Goal: Task Accomplishment & Management: Complete application form

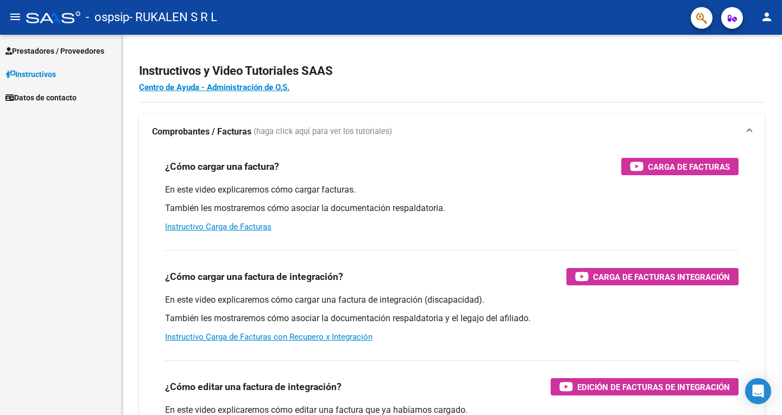
click at [52, 47] on span "Prestadores / Proveedores" at bounding box center [54, 51] width 99 height 12
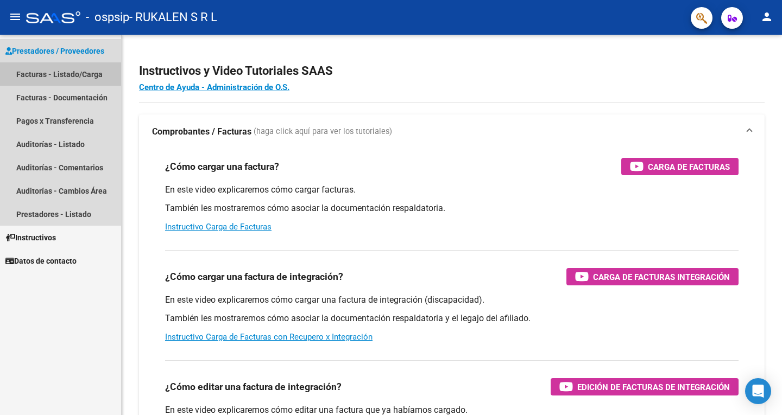
click at [53, 74] on link "Facturas - Listado/Carga" at bounding box center [60, 73] width 121 height 23
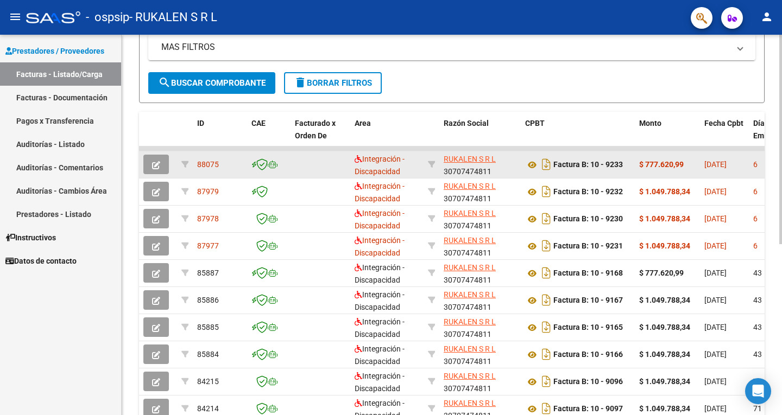
scroll to position [272, 0]
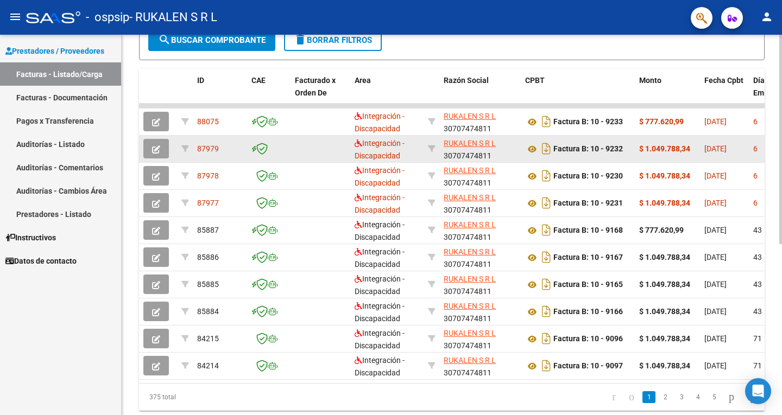
click at [154, 149] on icon "button" at bounding box center [156, 150] width 8 height 8
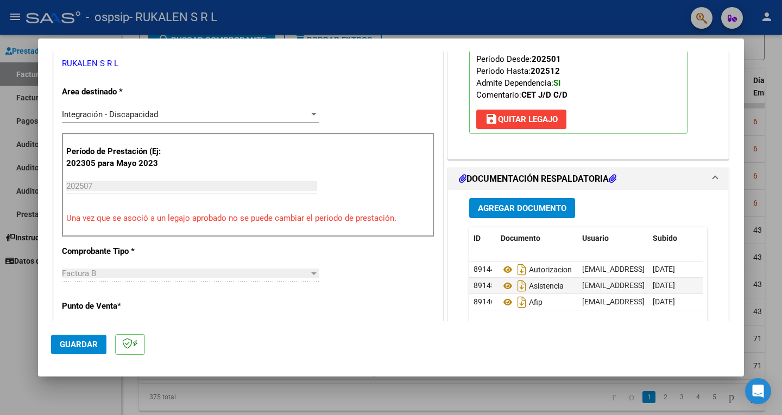
scroll to position [217, 0]
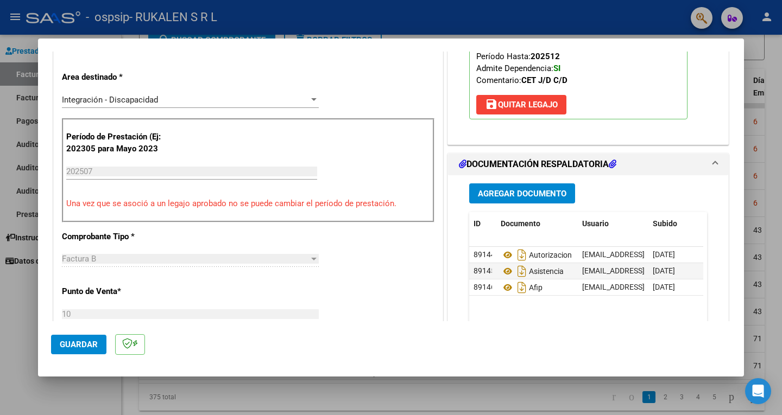
click at [116, 171] on input "202507" at bounding box center [191, 172] width 251 height 10
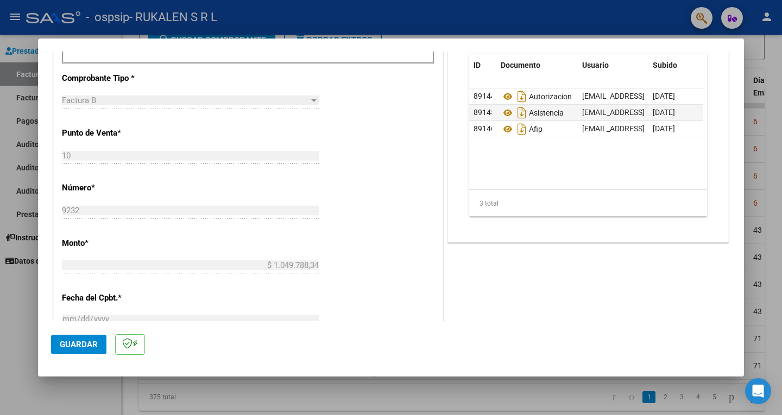
scroll to position [380, 0]
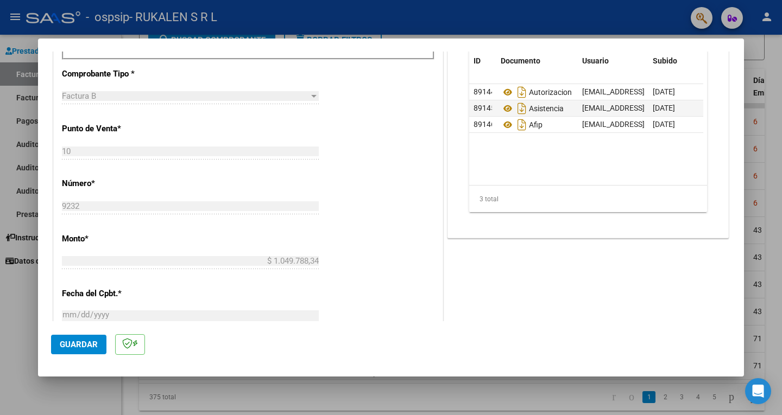
click at [121, 157] on div "10 Ingresar el Nro." at bounding box center [190, 151] width 257 height 16
click at [130, 162] on div "10 Ingresar el Nro." at bounding box center [190, 156] width 257 height 27
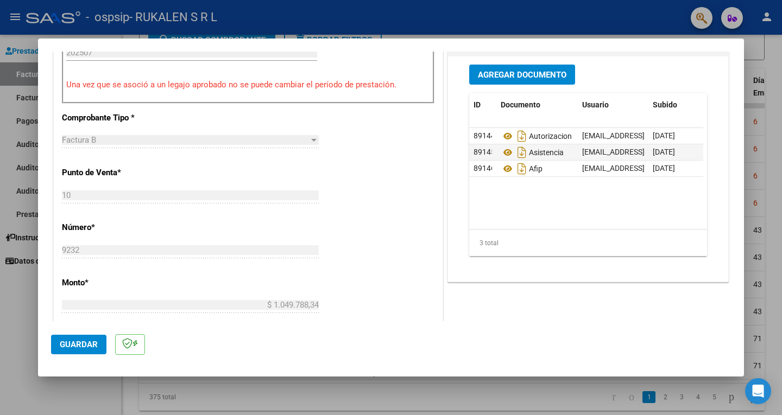
scroll to position [0, 0]
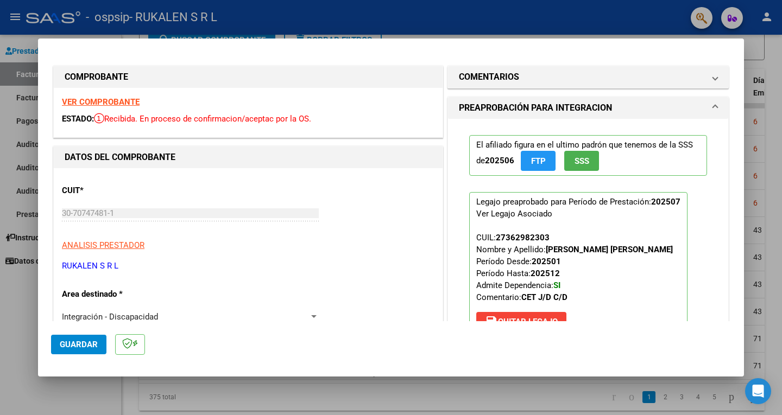
click at [100, 100] on strong "VER COMPROBANTE" at bounding box center [101, 102] width 78 height 10
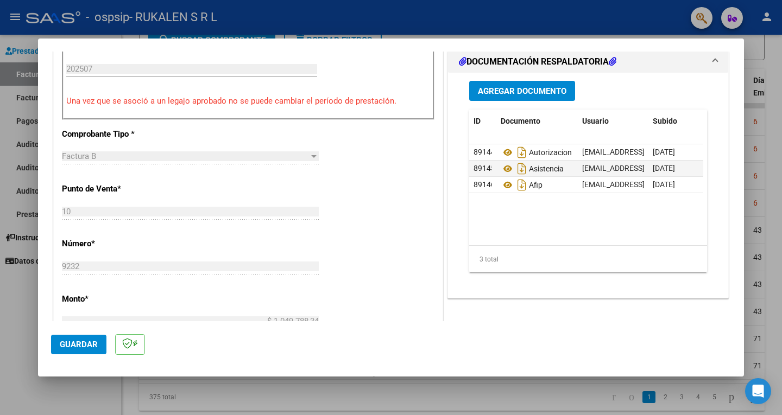
scroll to position [326, 0]
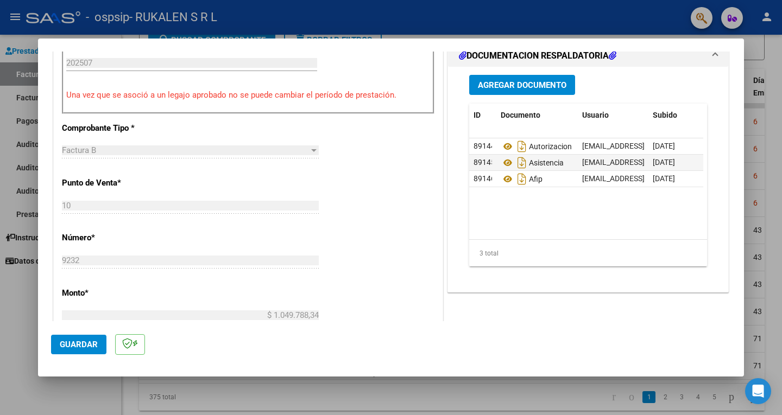
click at [535, 81] on span "Agregar Documento" at bounding box center [522, 85] width 89 height 10
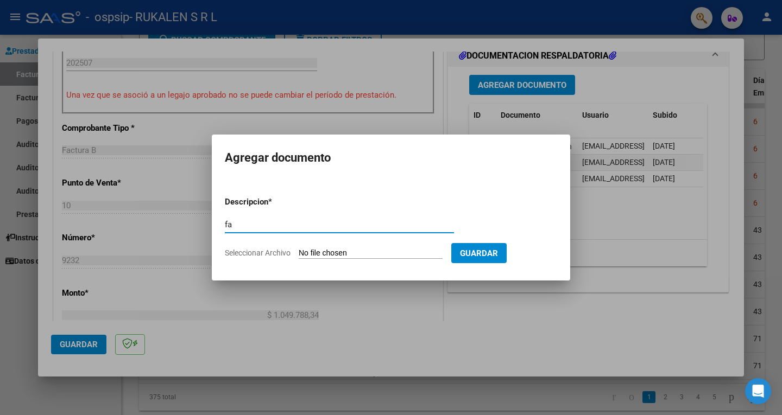
type input "f"
type input "FACTURA"
click at [322, 254] on input "Seleccionar Archivo" at bounding box center [371, 254] width 144 height 10
type input "C:\fakepath\[PERSON_NAME].pdf"
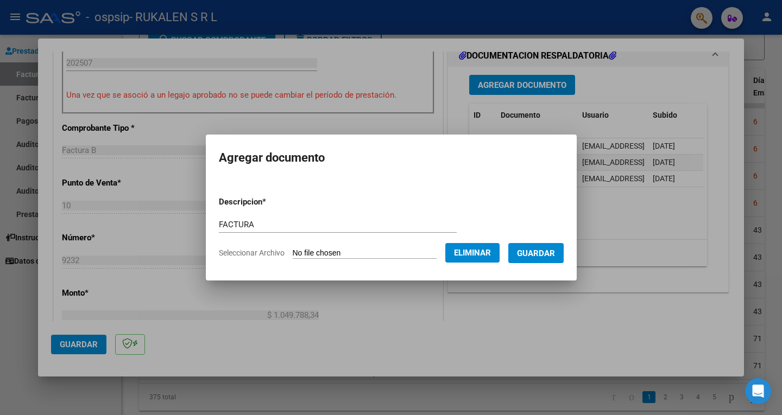
click at [545, 252] on span "Guardar" at bounding box center [536, 254] width 38 height 10
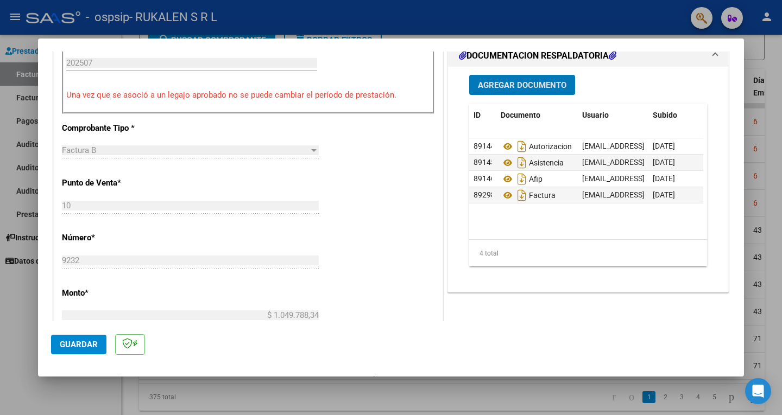
click at [84, 342] on span "Guardar" at bounding box center [79, 345] width 38 height 10
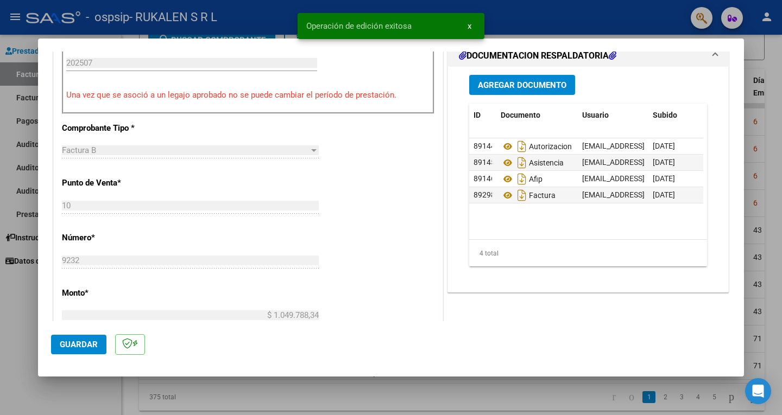
click at [521, 15] on div at bounding box center [391, 207] width 782 height 415
type input "$ 0,00"
